Goal: Task Accomplishment & Management: Manage account settings

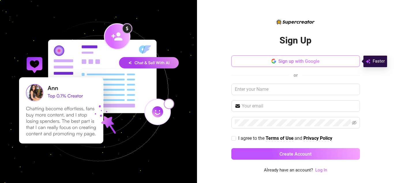
click at [283, 63] on span "Sign up with Google" at bounding box center [298, 61] width 41 height 5
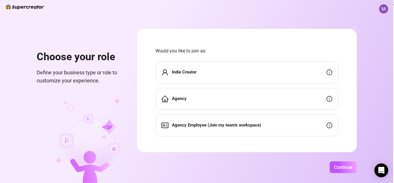
click at [384, 6] on img at bounding box center [383, 9] width 9 height 9
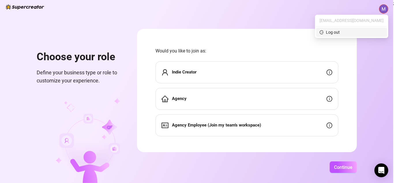
click at [354, 34] on span "Log out" at bounding box center [352, 32] width 64 height 6
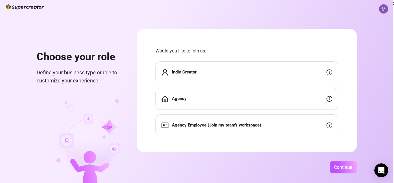
click at [384, 10] on img at bounding box center [383, 9] width 9 height 9
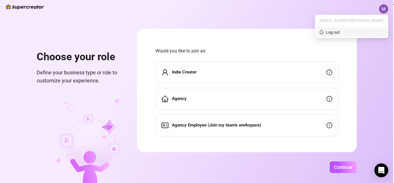
click at [340, 32] on div "Log out" at bounding box center [333, 32] width 14 height 6
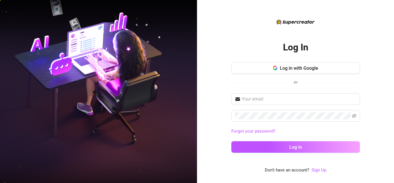
click at [258, 62] on div "Log In Log in with Google or Forgot your password? Log in" at bounding box center [295, 96] width 129 height 124
click at [253, 72] on button "Log in with Google" at bounding box center [295, 68] width 129 height 12
drag, startPoint x: 121, startPoint y: 131, endPoint x: 295, endPoint y: 136, distance: 173.5
click at [295, 136] on div "Forgot your password?" at bounding box center [295, 131] width 129 height 9
click at [299, 123] on div "Forgot your password? Log in" at bounding box center [295, 126] width 129 height 65
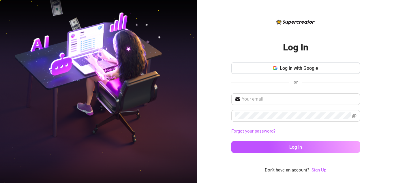
click at [299, 123] on div "Forgot your password? Log in" at bounding box center [295, 126] width 129 height 65
click at [293, 119] on span at bounding box center [295, 116] width 129 height 12
click at [307, 106] on div "Forgot your password? Log in" at bounding box center [295, 126] width 129 height 65
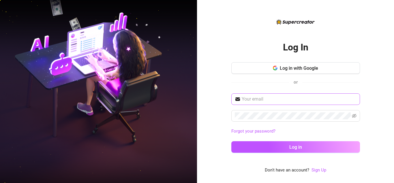
drag, startPoint x: 293, startPoint y: 119, endPoint x: 334, endPoint y: 94, distance: 48.1
click at [326, 98] on div "Forgot your password? Log in" at bounding box center [295, 126] width 129 height 65
drag, startPoint x: 334, startPoint y: 94, endPoint x: 329, endPoint y: 89, distance: 6.9
click at [329, 89] on div "Log in with Google or" at bounding box center [295, 76] width 129 height 28
drag, startPoint x: 311, startPoint y: 107, endPoint x: 189, endPoint y: 89, distance: 123.3
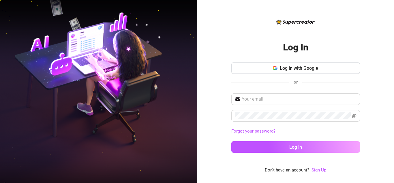
click at [178, 96] on img at bounding box center [98, 91] width 197 height 247
click at [283, 53] on h2 "Log In" at bounding box center [295, 48] width 25 height 12
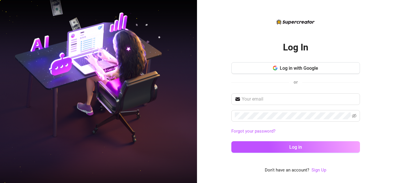
click at [283, 53] on h2 "Log In" at bounding box center [295, 48] width 25 height 12
